Goal: Information Seeking & Learning: Learn about a topic

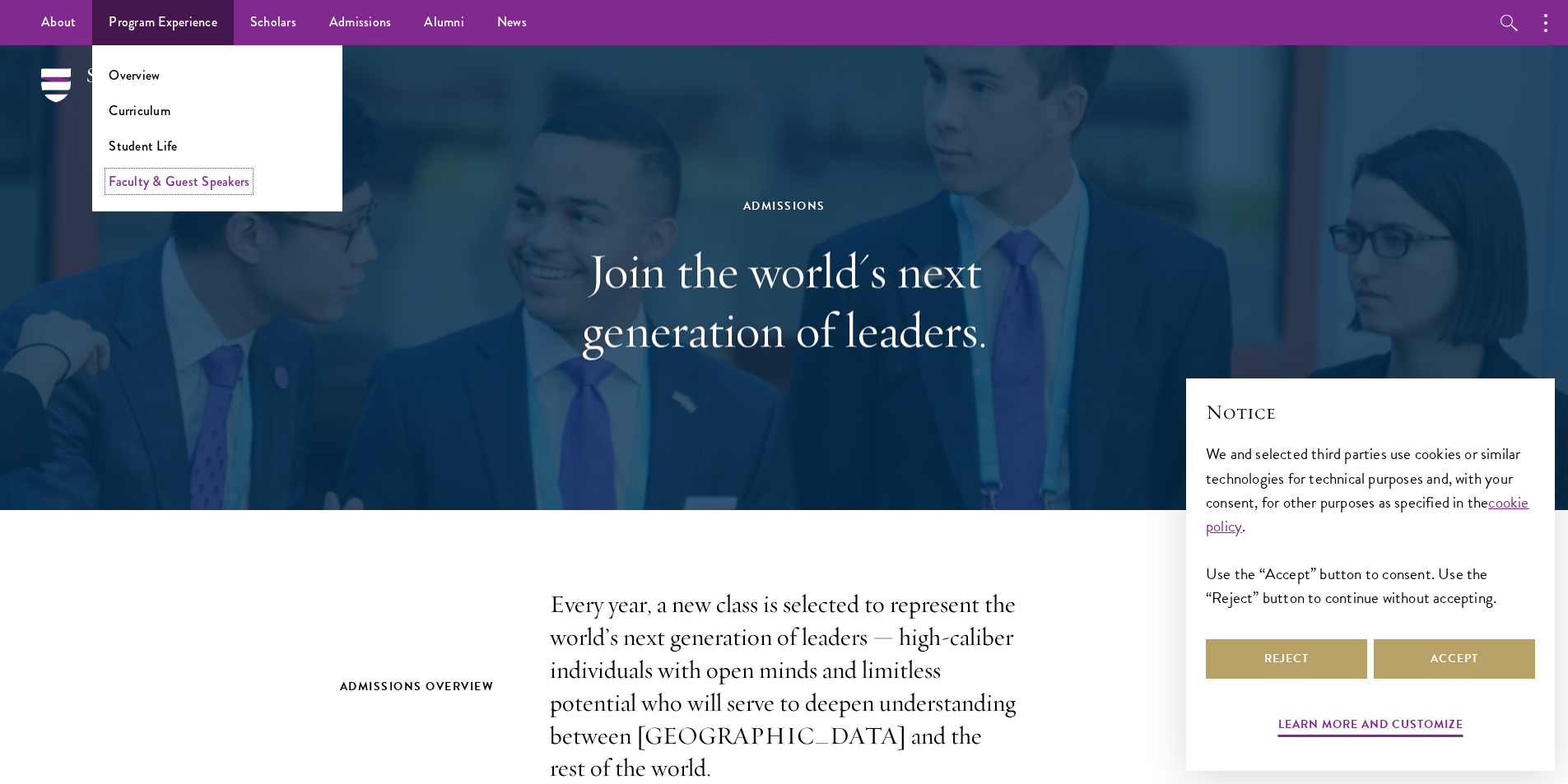
click at [157, 185] on link "Faculty & Guest Speakers" at bounding box center [179, 180] width 141 height 18
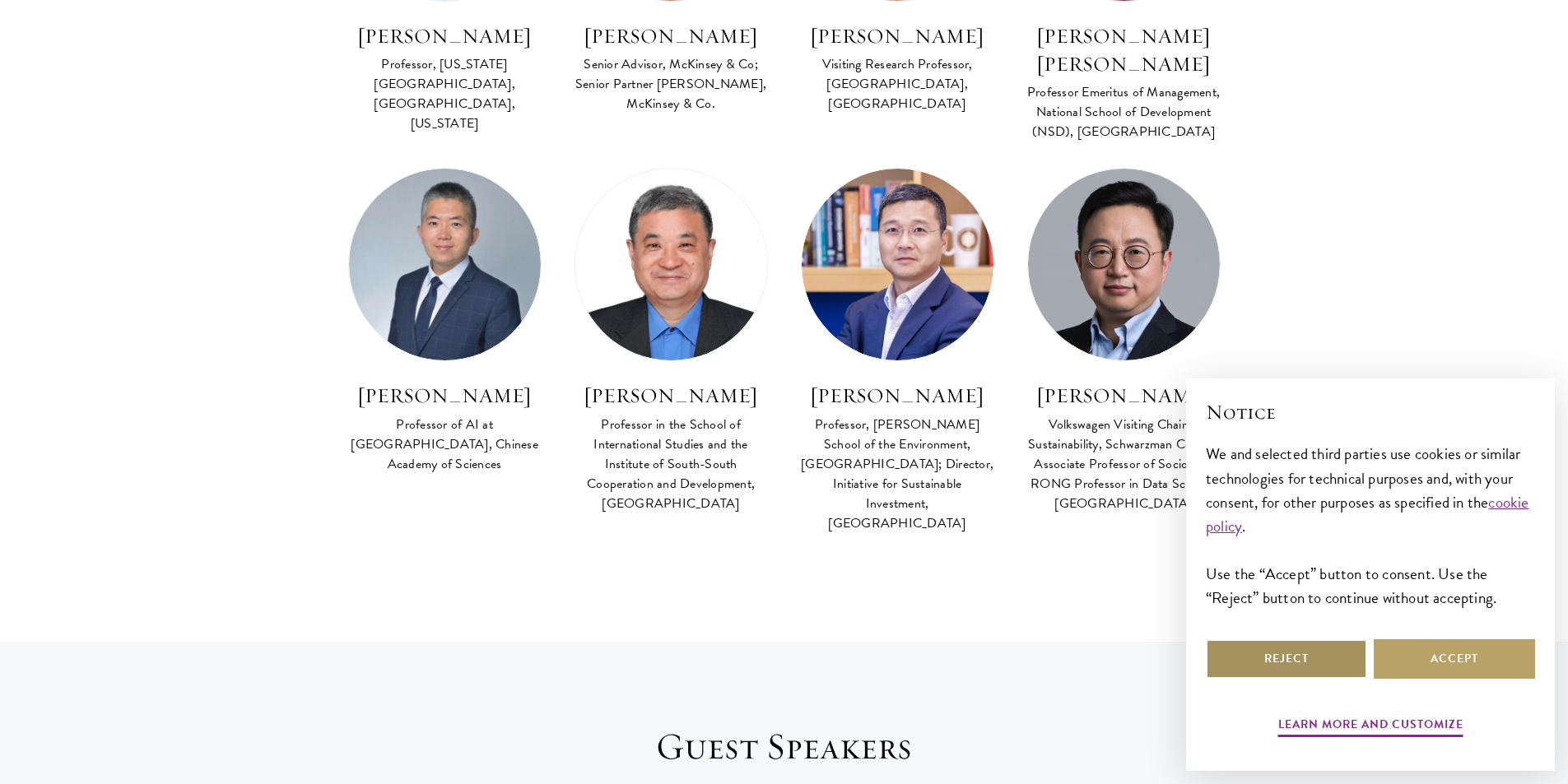
click at [1254, 667] on button "Reject" at bounding box center [1286, 659] width 161 height 40
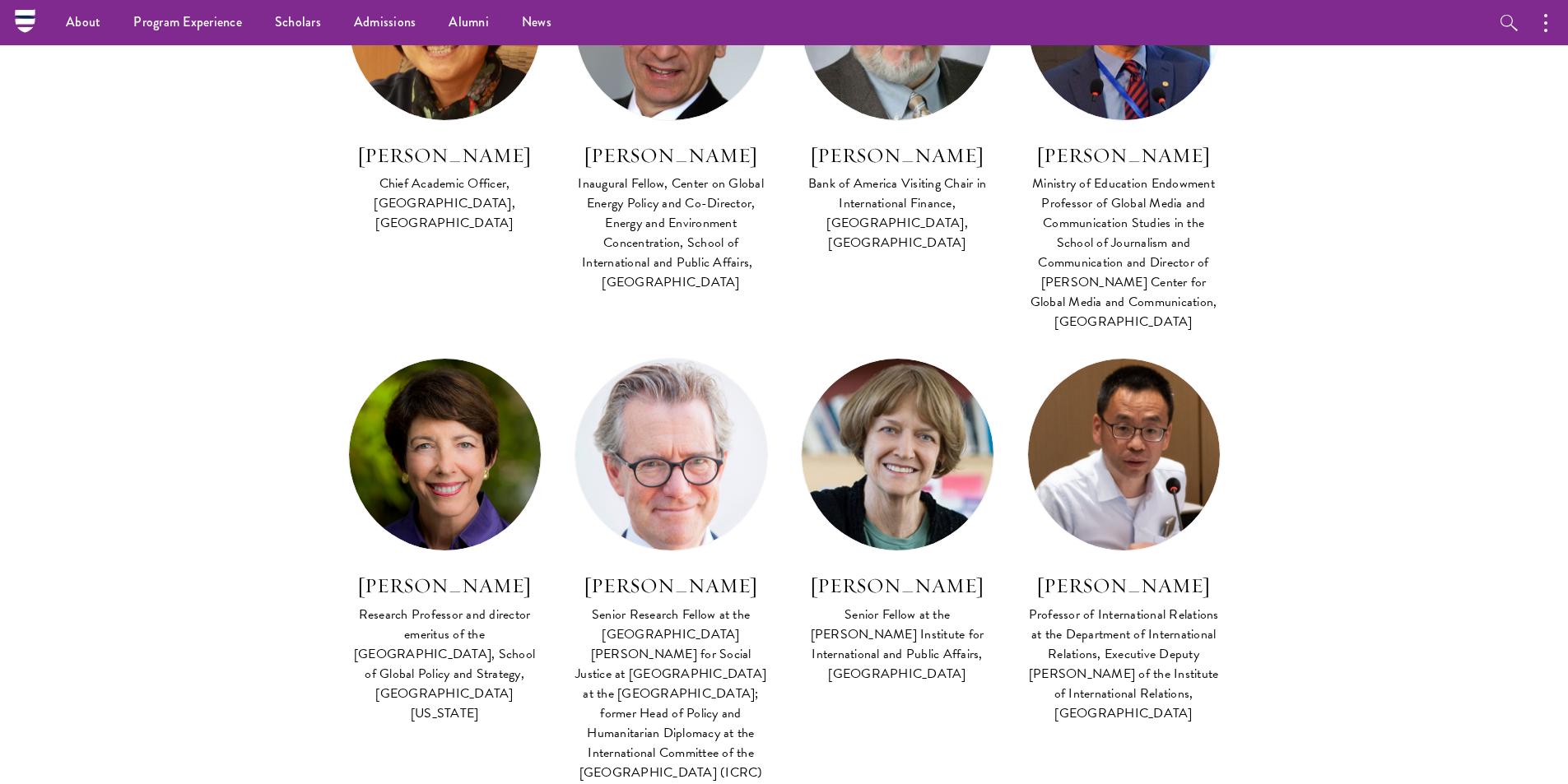
scroll to position [4401, 0]
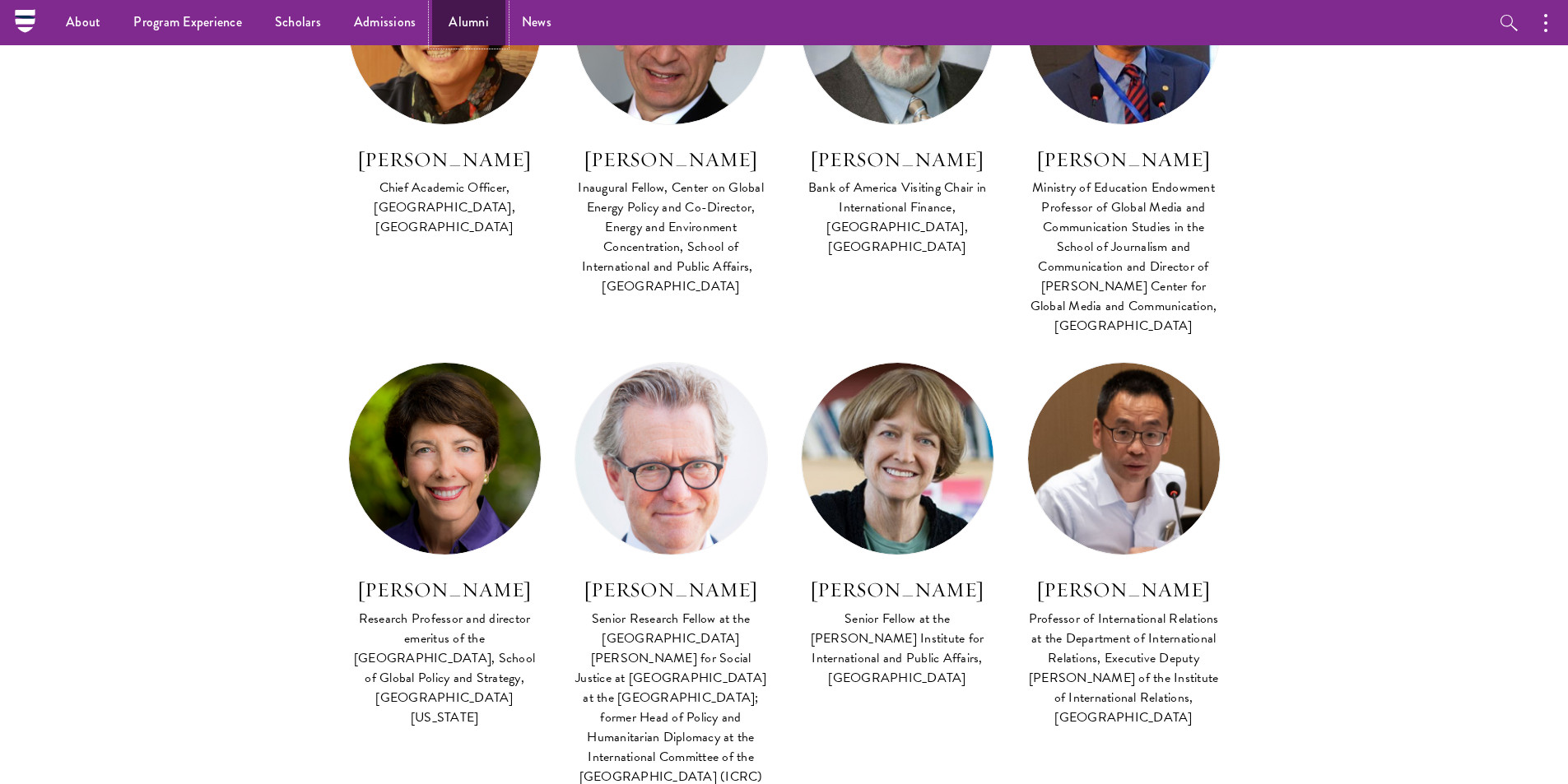
click at [459, 20] on link "Alumni" at bounding box center [468, 22] width 73 height 46
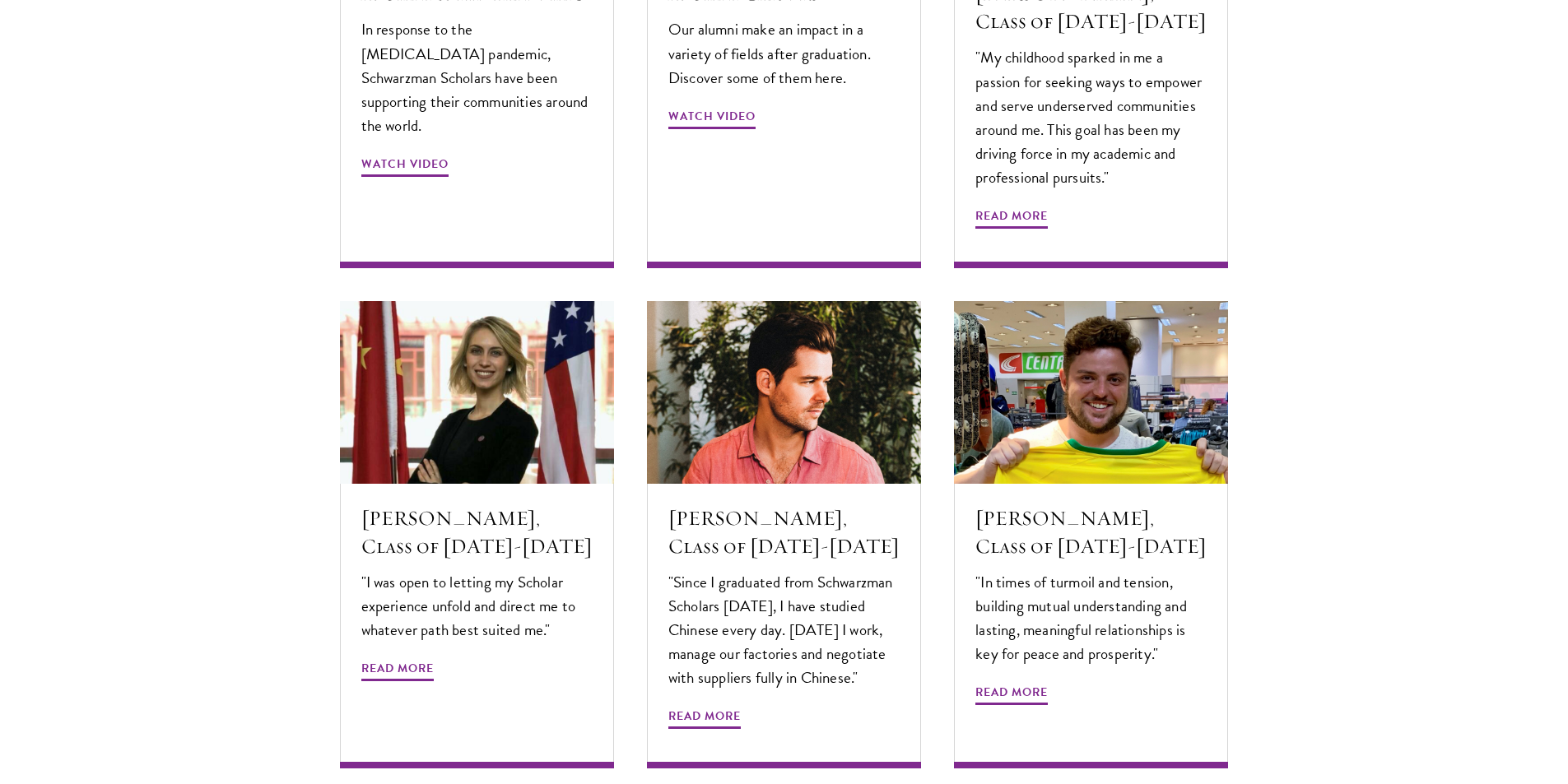
scroll to position [5347, 0]
